Goal: Task Accomplishment & Management: Manage account settings

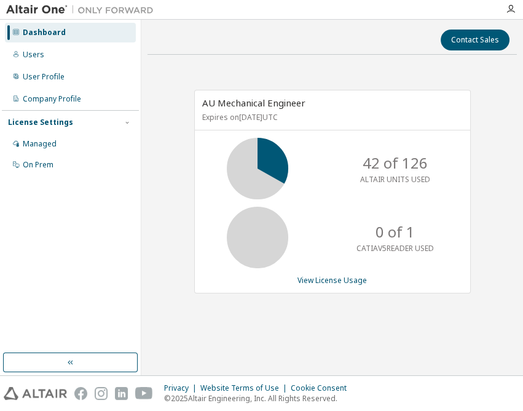
drag, startPoint x: 81, startPoint y: 263, endPoint x: 83, endPoint y: 197, distance: 65.8
click at [81, 263] on div "Dashboard Users User Profile Company Profile License Settings Managed On Prem" at bounding box center [70, 187] width 137 height 330
click at [38, 143] on div "Managed" at bounding box center [40, 144] width 34 height 10
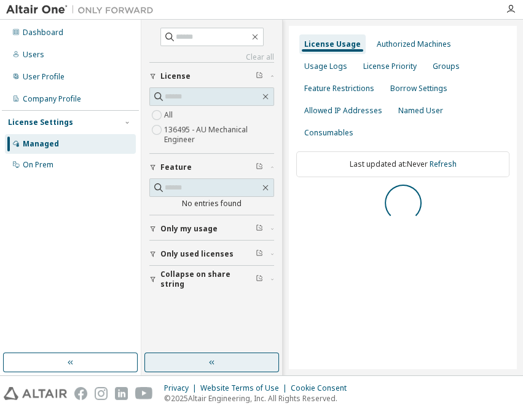
click at [223, 358] on button "button" at bounding box center [212, 362] width 135 height 20
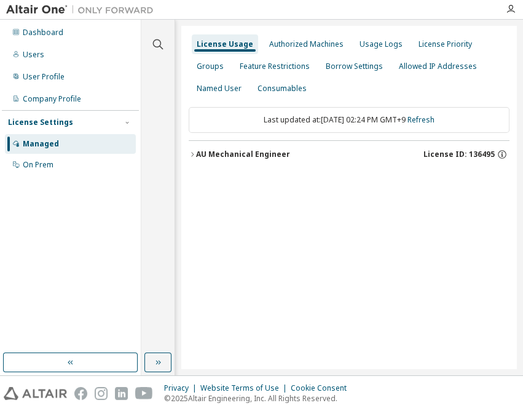
click at [244, 156] on div "AU Mechanical Engineer" at bounding box center [243, 154] width 94 height 10
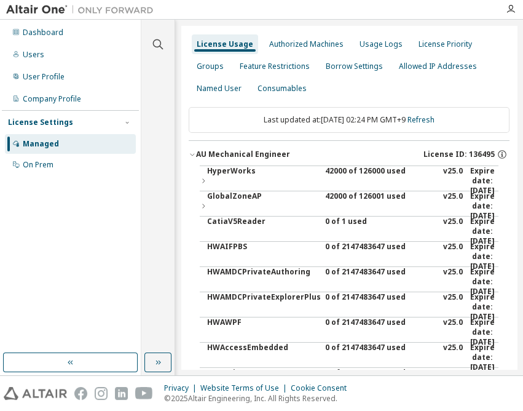
click at [389, 173] on div "42000 of 126000 used" at bounding box center [380, 181] width 111 height 30
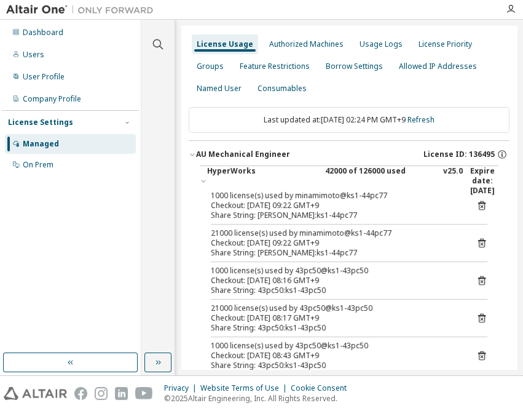
click at [88, 217] on div "Dashboard Users User Profile Company Profile License Settings Managed On Prem" at bounding box center [70, 187] width 137 height 330
click at [49, 36] on div "Dashboard" at bounding box center [43, 33] width 41 height 10
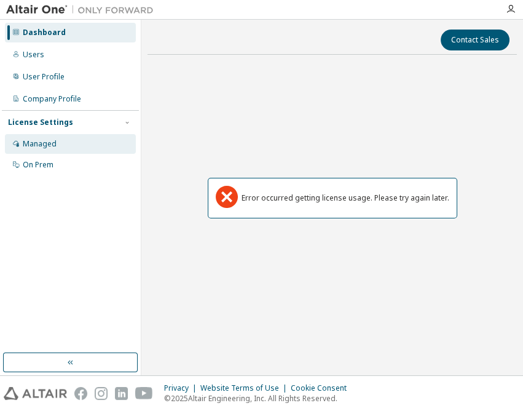
click at [22, 149] on div "Managed" at bounding box center [70, 144] width 131 height 20
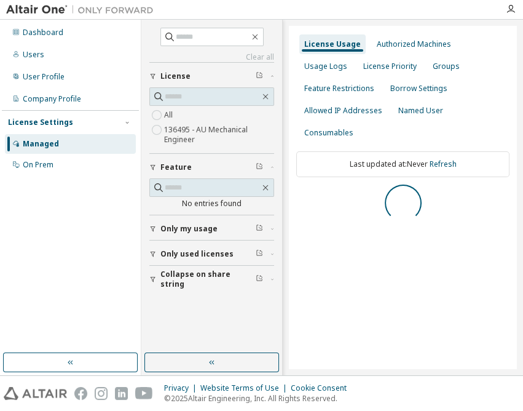
click at [203, 357] on button "button" at bounding box center [212, 362] width 135 height 20
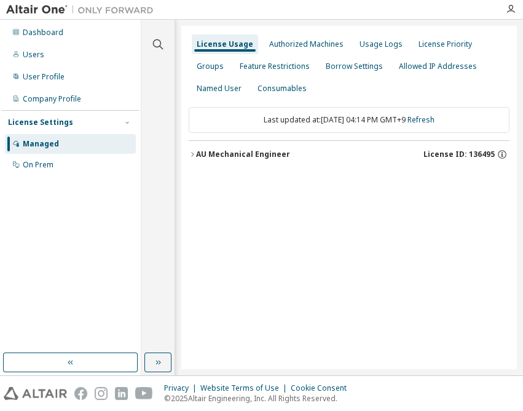
click at [257, 149] on div "AU Mechanical Engineer" at bounding box center [243, 154] width 94 height 10
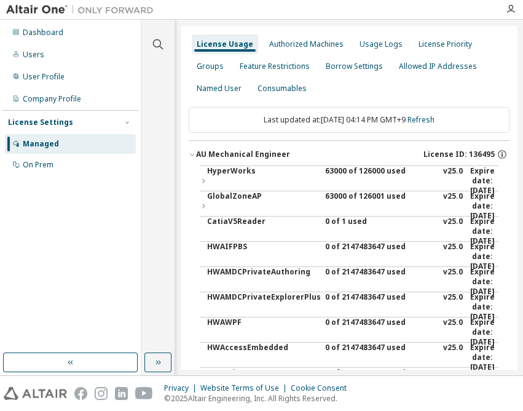
click at [344, 163] on button "AU Mechanical Engineer License ID: 136495" at bounding box center [349, 154] width 321 height 27
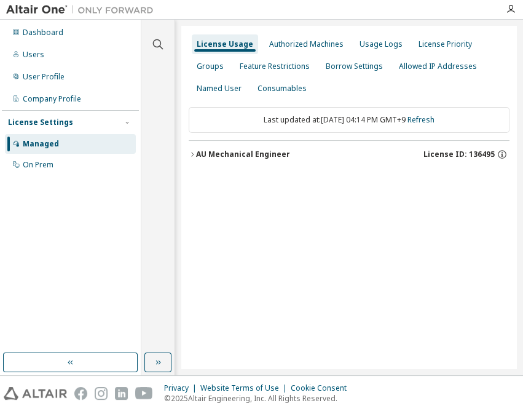
click at [236, 154] on div "AU Mechanical Engineer" at bounding box center [243, 154] width 94 height 10
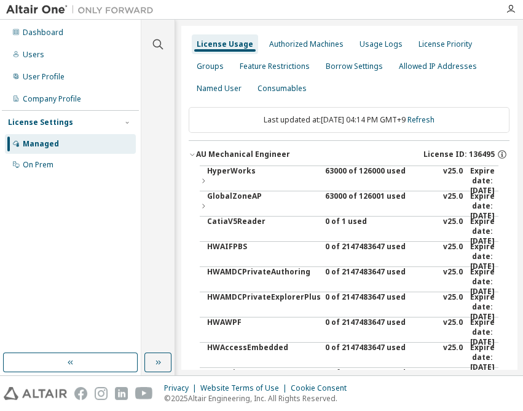
click at [336, 172] on div "63000 of 126000 used" at bounding box center [380, 181] width 111 height 30
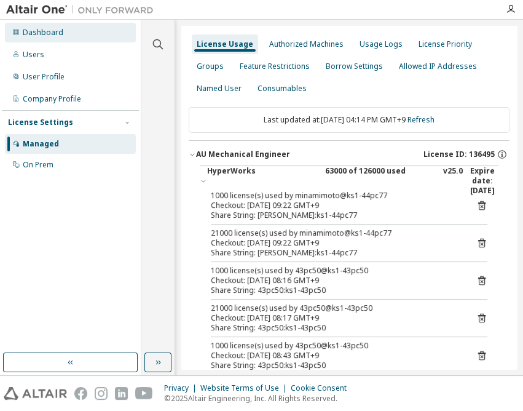
click at [47, 32] on div "Dashboard" at bounding box center [43, 33] width 41 height 10
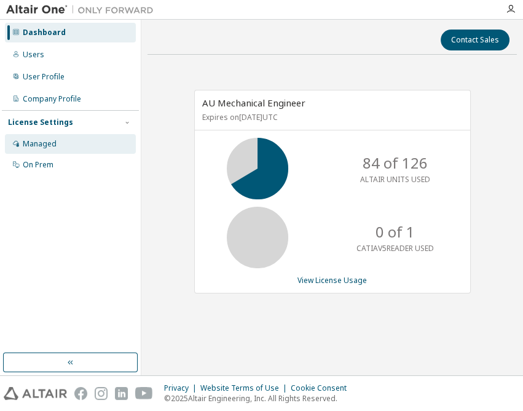
drag, startPoint x: 45, startPoint y: 146, endPoint x: 69, endPoint y: 151, distance: 24.5
click at [45, 146] on div "Managed" at bounding box center [40, 144] width 34 height 10
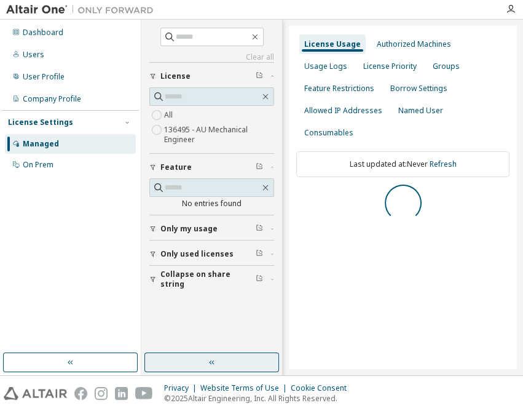
click at [208, 357] on icon "button" at bounding box center [212, 362] width 10 height 10
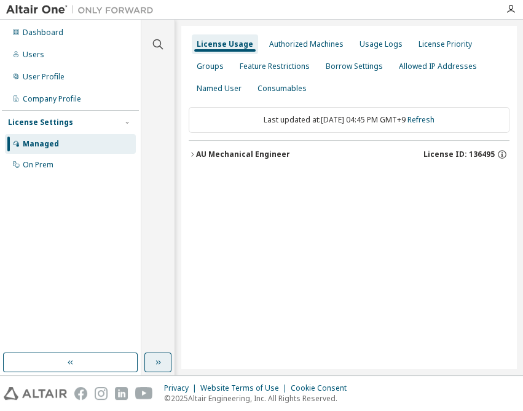
click at [275, 157] on div "AU Mechanical Engineer" at bounding box center [243, 154] width 94 height 10
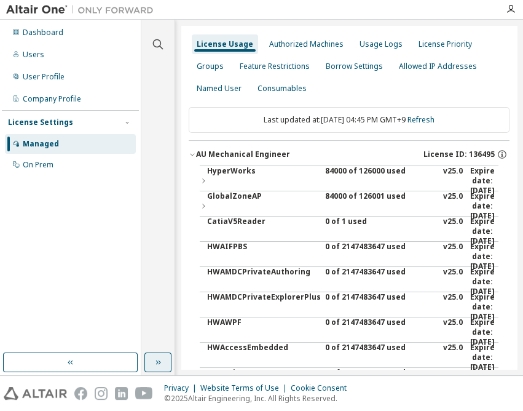
click at [344, 172] on div "84000 of 126000 used" at bounding box center [380, 181] width 111 height 30
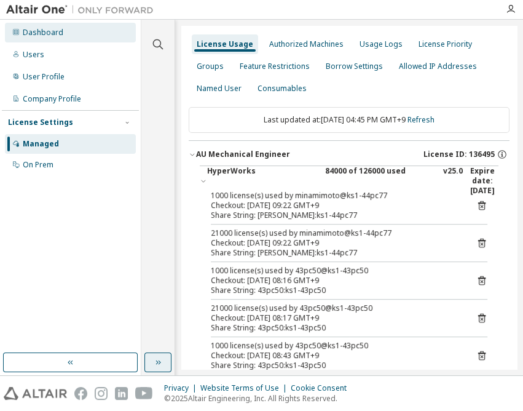
click at [43, 34] on div "Dashboard" at bounding box center [43, 33] width 41 height 10
